Goal: Task Accomplishment & Management: Manage account settings

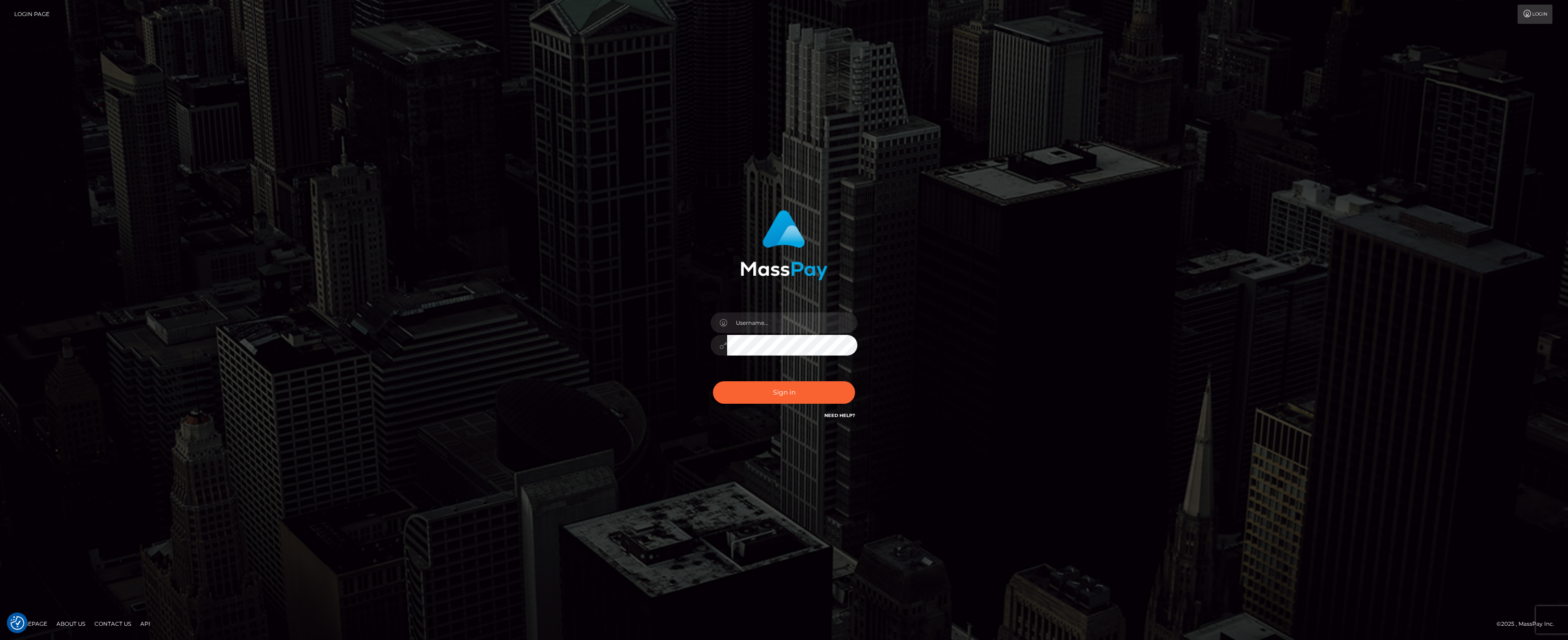
checkbox input "true"
type input "[PERSON_NAME][DOMAIN_NAME]"
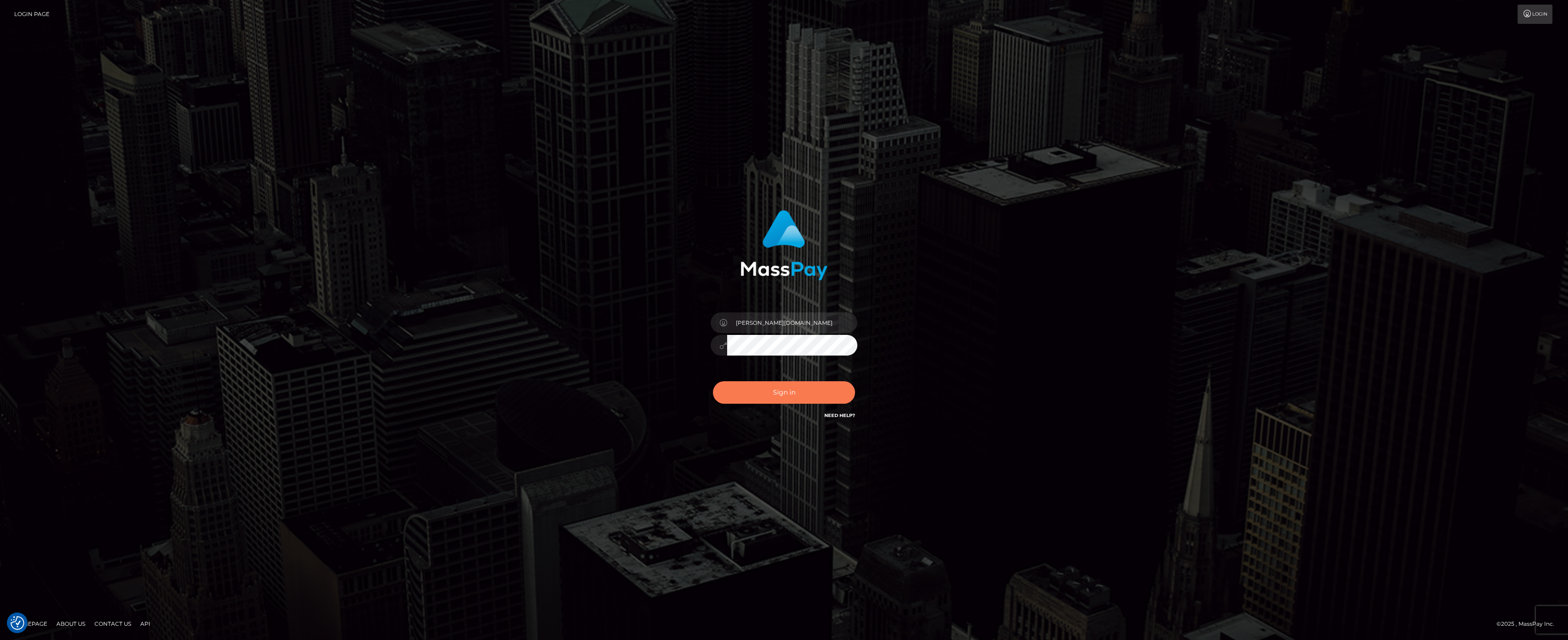
click at [756, 394] on button "Sign in" at bounding box center [784, 392] width 142 height 23
